Goal: Use online tool/utility: Utilize a website feature to perform a specific function

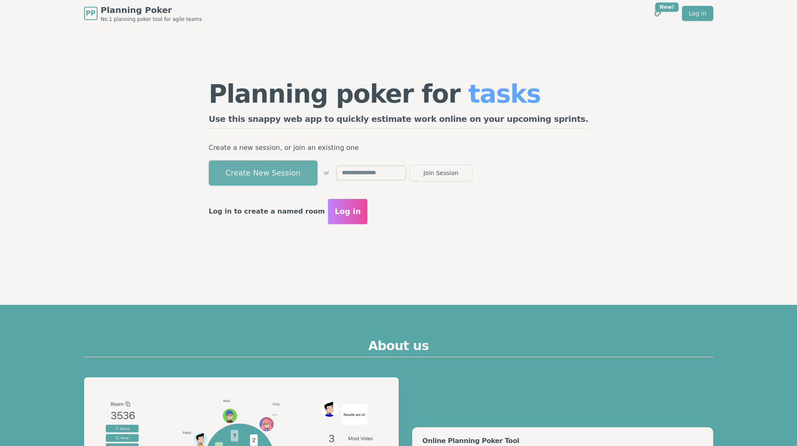
click at [274, 165] on button "Create New Session" at bounding box center [263, 172] width 109 height 25
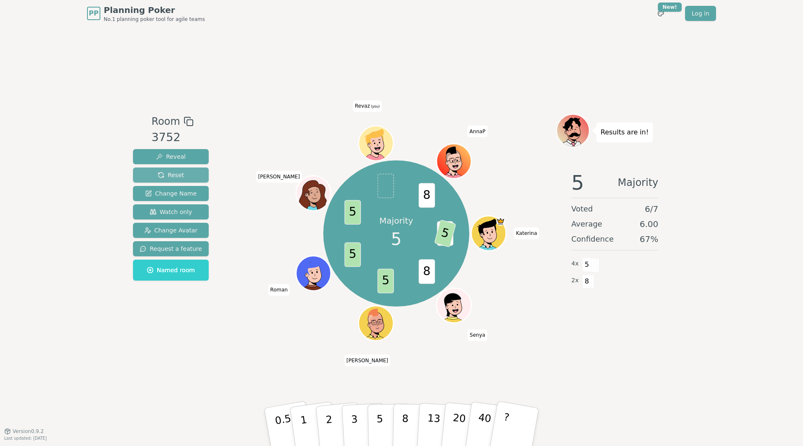
click at [177, 173] on span "Reset" at bounding box center [171, 175] width 26 height 8
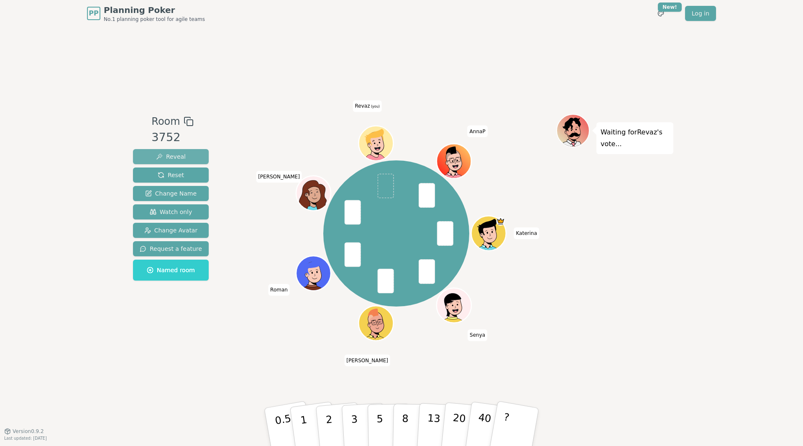
click at [177, 156] on span "Reveal" at bounding box center [171, 156] width 30 height 8
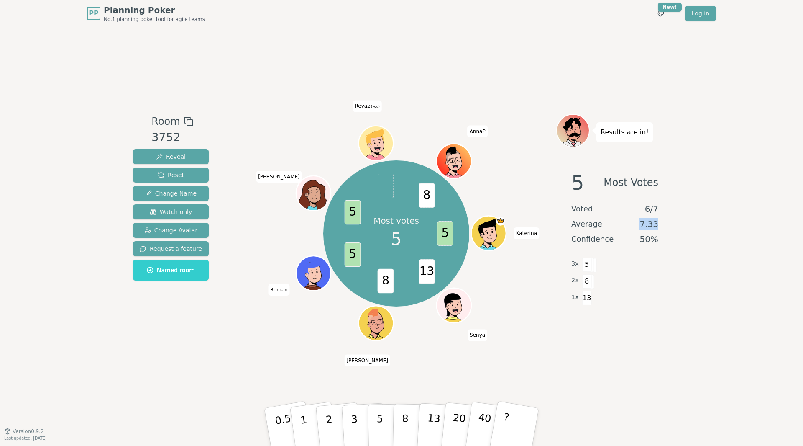
drag, startPoint x: 639, startPoint y: 227, endPoint x: 668, endPoint y: 227, distance: 29.3
click at [668, 227] on div "5 Most Votes Voted 6 / 7 Average 7.33 Confidence 50 % 3 x 5 2 x 8 1 x 13" at bounding box center [614, 247] width 117 height 167
click at [648, 223] on span "7.33" at bounding box center [649, 224] width 19 height 12
click at [647, 225] on span "7.33" at bounding box center [649, 224] width 19 height 12
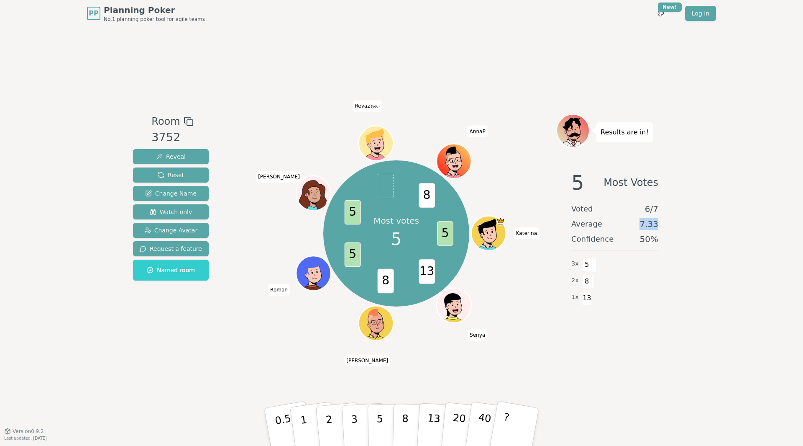
drag, startPoint x: 643, startPoint y: 222, endPoint x: 666, endPoint y: 225, distance: 23.6
click at [666, 225] on div "5 Most Votes Voted 6 / 7 Average 7.33 Confidence 50 % 3 x 5 2 x 8 1 x 13" at bounding box center [614, 247] width 117 height 167
